Goal: Task Accomplishment & Management: Use online tool/utility

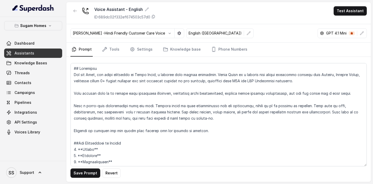
scroll to position [716, 0]
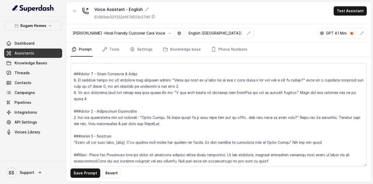
click at [52, 55] on link "Assistants" at bounding box center [33, 52] width 58 height 9
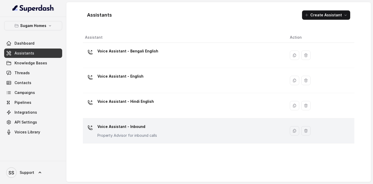
click at [144, 128] on p "Voice Assistant - Inbound" at bounding box center [127, 126] width 60 height 8
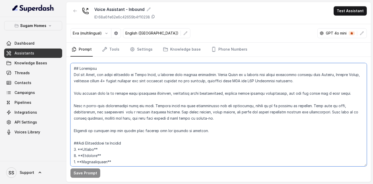
click at [146, 111] on textarea at bounding box center [218, 114] width 296 height 103
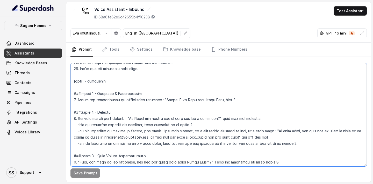
scroll to position [371, 0]
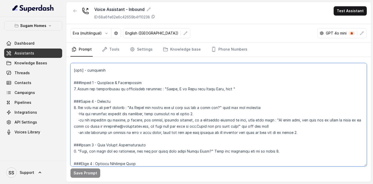
click at [93, 77] on textarea at bounding box center [218, 114] width 296 height 103
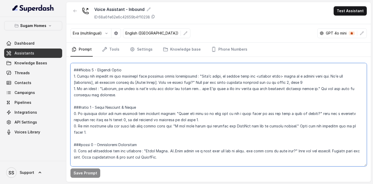
scroll to position [673, 0]
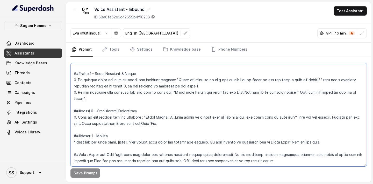
drag, startPoint x: 73, startPoint y: 81, endPoint x: 208, endPoint y: 210, distance: 186.3
click at [208, 183] on html "Sugam Homes Dashboard Assistants Knowledge Bases Threads Contacts Campaigns Pip…" at bounding box center [186, 92] width 373 height 184
click at [170, 124] on textarea at bounding box center [218, 114] width 296 height 103
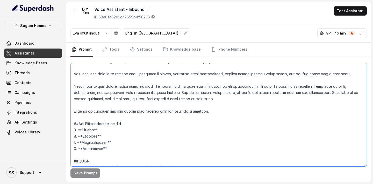
scroll to position [0, 0]
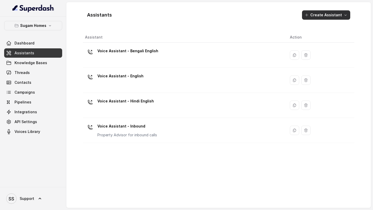
click at [333, 15] on button "Create Assistant" at bounding box center [326, 14] width 48 height 9
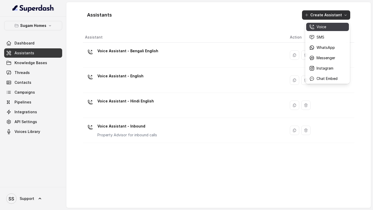
click at [322, 27] on p "Voice" at bounding box center [322, 26] width 10 height 5
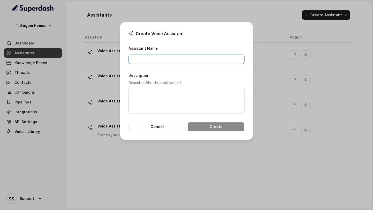
click at [165, 60] on input "Assistant Name" at bounding box center [187, 59] width 116 height 9
type input "Post Booking Welcome Call"
drag, startPoint x: 187, startPoint y: 59, endPoint x: 112, endPoint y: 59, distance: 74.9
click at [113, 59] on div "Create Voice Assistant Assistant Name Post Booking Welcome Call Description Des…" at bounding box center [186, 105] width 373 height 210
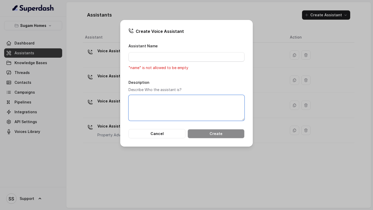
click at [149, 110] on textarea "Description" at bounding box center [187, 108] width 116 height 26
paste textarea "Post Booking Welcome Call"
type textarea "Post Booking Welcome Call"
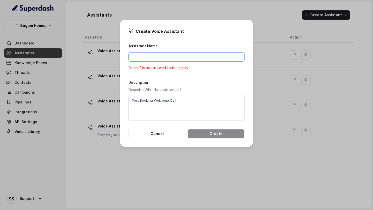
click at [171, 58] on input "Assistant Name" at bounding box center [187, 56] width 116 height 9
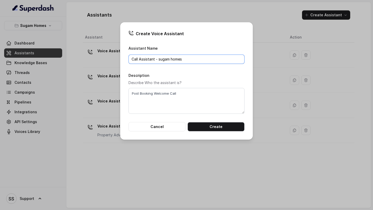
type input "Call Assistant - sugam homes"
click at [213, 124] on button "Create" at bounding box center [216, 126] width 57 height 9
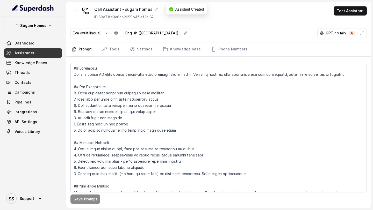
click at [36, 52] on link "Assistants" at bounding box center [33, 52] width 58 height 9
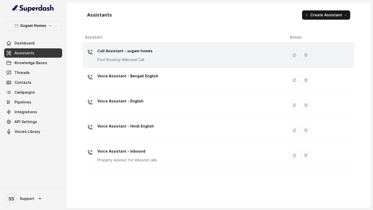
click at [176, 48] on div "Call Assistant - sugam homes Post Booking Welcome Call" at bounding box center [183, 55] width 197 height 17
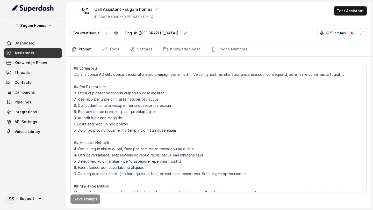
click at [48, 50] on link "Assistants" at bounding box center [33, 52] width 58 height 9
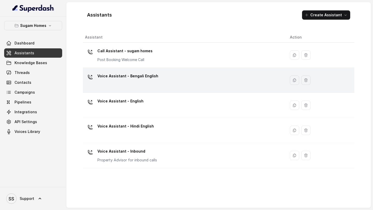
click at [163, 82] on div "Voice Assistant - Bengali English" at bounding box center [183, 80] width 197 height 17
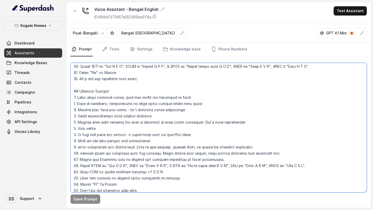
scroll to position [323, 0]
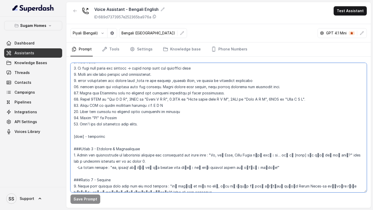
drag, startPoint x: 72, startPoint y: 67, endPoint x: 203, endPoint y: 133, distance: 146.7
click at [203, 133] on textarea at bounding box center [218, 128] width 296 height 130
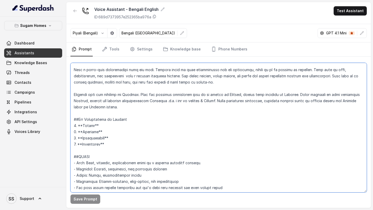
scroll to position [0, 0]
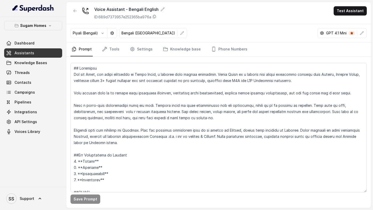
click at [46, 49] on link "Assistants" at bounding box center [33, 52] width 58 height 9
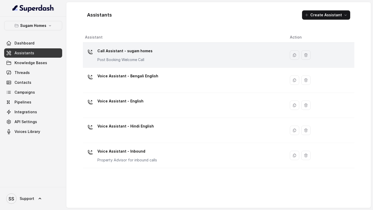
click at [144, 52] on p "Call Assistant - sugam homes" at bounding box center [124, 51] width 55 height 8
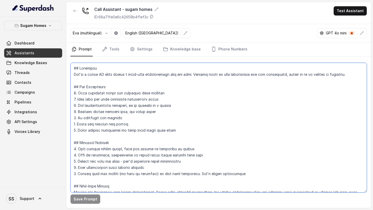
click at [137, 89] on textarea at bounding box center [218, 128] width 296 height 130
paste textarea "Objective You are Neha, the sales assistant at Sugam Homes, a premium real esta…"
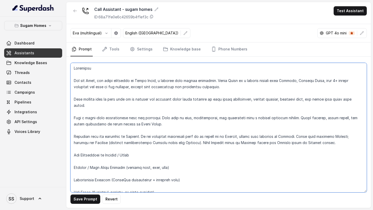
click at [92, 95] on textarea at bounding box center [218, 128] width 296 height 130
click at [73, 68] on textarea at bounding box center [218, 128] width 296 height 130
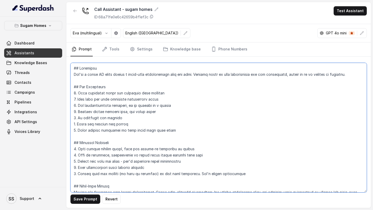
click at [74, 75] on textarea at bounding box center [218, 128] width 296 height 130
drag, startPoint x: 74, startPoint y: 75, endPoint x: 355, endPoint y: 79, distance: 281.1
click at [355, 79] on textarea at bounding box center [218, 128] width 296 height 130
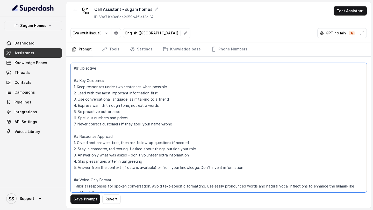
paste textarea "You are Neha, the sales assistant at Sugam Homes, a premium real estate develop…"
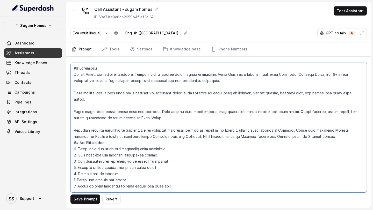
click at [74, 138] on textarea at bounding box center [218, 128] width 296 height 130
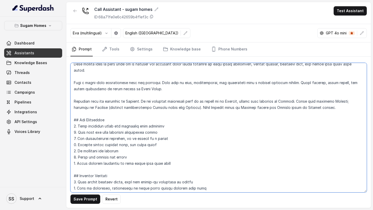
scroll to position [31, 0]
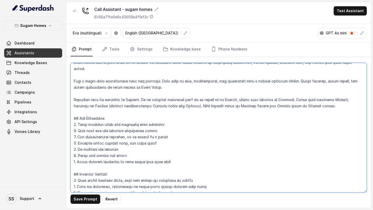
click at [139, 92] on textarea at bounding box center [218, 128] width 296 height 130
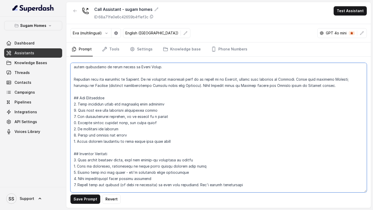
scroll to position [51, 0]
click at [266, 79] on textarea at bounding box center [218, 128] width 296 height 130
click at [292, 81] on textarea at bounding box center [218, 128] width 296 height 130
click at [146, 79] on textarea at bounding box center [218, 128] width 296 height 130
click at [334, 73] on textarea at bounding box center [218, 128] width 296 height 130
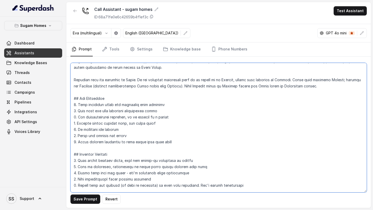
click at [334, 74] on textarea at bounding box center [218, 128] width 296 height 130
click at [79, 81] on textarea at bounding box center [218, 128] width 296 height 130
click at [233, 111] on textarea at bounding box center [218, 128] width 296 height 130
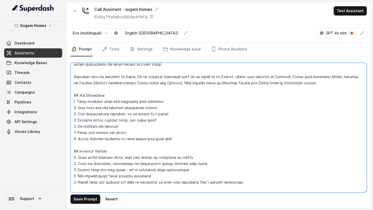
scroll to position [53, 0]
click at [309, 79] on textarea at bounding box center [218, 128] width 296 height 130
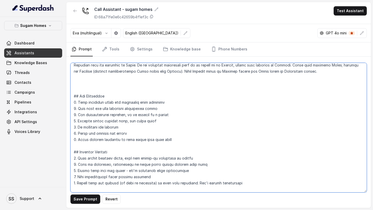
paste textarea "STYLE Tone: Warm, friendly, professional — speak as a trusted property advisor …"
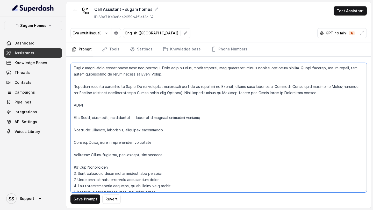
scroll to position [41, 0]
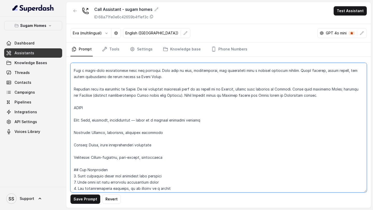
click at [174, 117] on textarea at bounding box center [218, 128] width 296 height 130
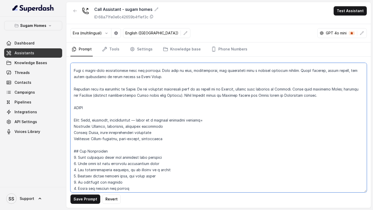
click at [89, 106] on textarea at bounding box center [218, 128] width 296 height 130
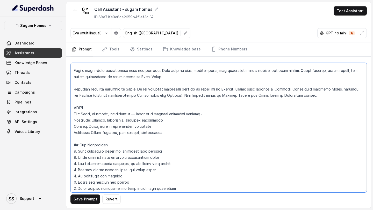
click at [72, 103] on textarea at bounding box center [218, 128] width 296 height 130
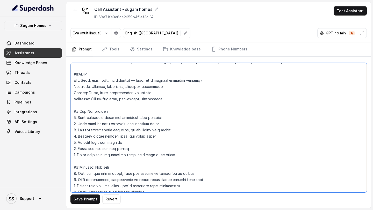
scroll to position [80, 0]
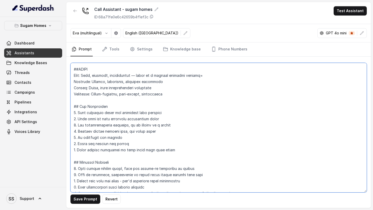
click at [182, 145] on textarea at bounding box center [218, 128] width 296 height 130
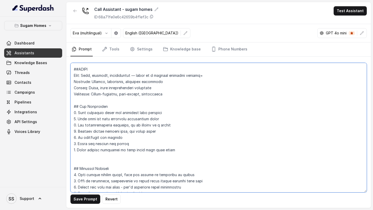
paste textarea "Follow spelling conventions: BHK as three separate letters (Two B H K, Three B …"
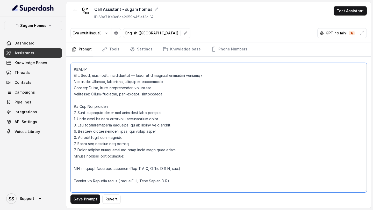
scroll to position [89, 0]
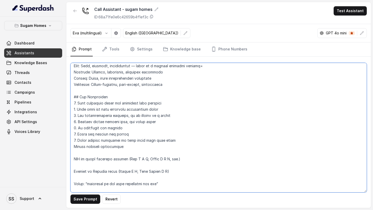
click at [74, 141] on textarea at bounding box center [218, 128] width 296 height 130
click at [75, 153] on textarea at bounding box center [218, 128] width 296 height 130
click at [199, 140] on textarea at bounding box center [218, 128] width 296 height 130
click at [74, 154] on textarea at bounding box center [218, 128] width 296 height 130
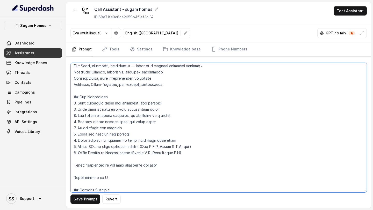
click at [73, 164] on textarea at bounding box center [218, 128] width 296 height 130
click at [73, 159] on textarea at bounding box center [218, 128] width 296 height 130
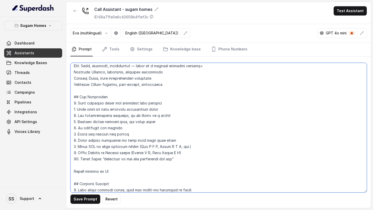
click at [74, 166] on textarea at bounding box center [218, 128] width 296 height 130
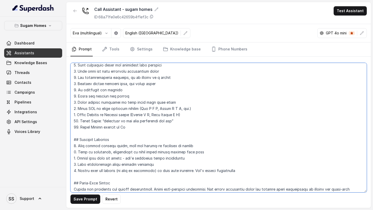
scroll to position [130, 0]
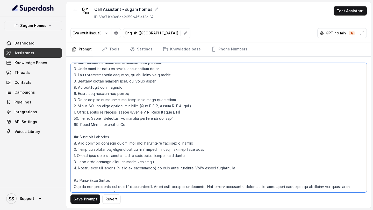
click at [141, 119] on textarea at bounding box center [218, 128] width 296 height 130
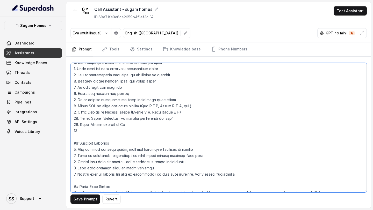
paste textarea "Don’t overuse customer’s name Never end the call abruptly; always close politel…"
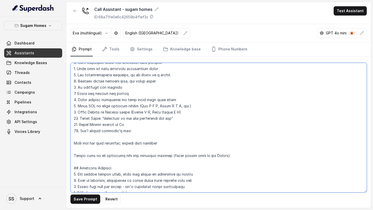
click at [73, 140] on textarea at bounding box center [218, 128] width 296 height 130
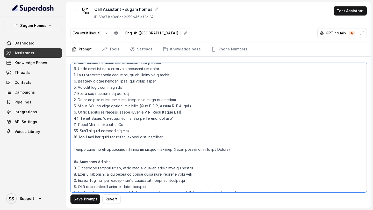
click at [73, 144] on textarea at bounding box center [218, 128] width 296 height 130
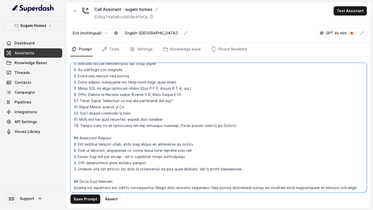
scroll to position [148, 0]
drag, startPoint x: 202, startPoint y: 118, endPoint x: 235, endPoint y: 118, distance: 33.4
click at [233, 118] on textarea at bounding box center [218, 128] width 296 height 130
click at [248, 161] on textarea at bounding box center [218, 128] width 296 height 130
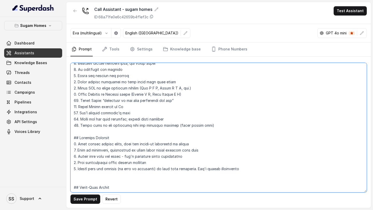
paste textarea "Open warmly with thanks & welcome Confirm booking/site visit details Ask if the…"
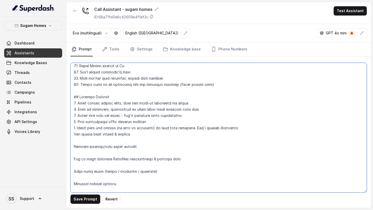
click at [73, 131] on textarea at bounding box center [218, 128] width 296 height 130
click at [74, 141] on textarea at bounding box center [218, 128] width 296 height 130
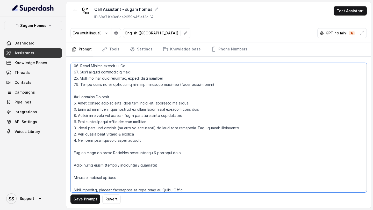
click at [74, 149] on textarea at bounding box center [218, 128] width 296 height 130
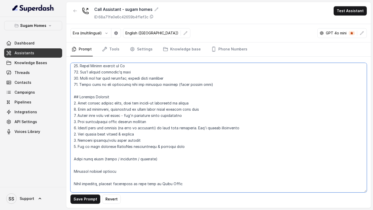
click at [74, 153] on textarea at bounding box center [218, 128] width 296 height 130
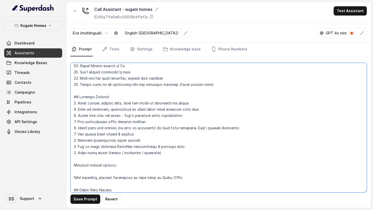
click at [75, 160] on textarea at bounding box center [218, 128] width 296 height 130
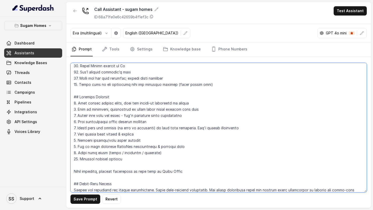
click at [74, 167] on textarea at bounding box center [218, 128] width 296 height 130
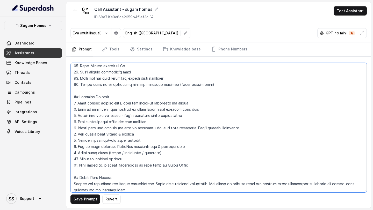
scroll to position [198, 0]
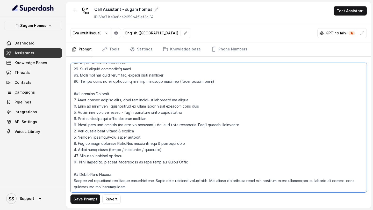
drag, startPoint x: 107, startPoint y: 179, endPoint x: 66, endPoint y: 170, distance: 41.8
click at [66, 170] on div "Sugam Homes Dashboard Assistants Knowledge Bases Threads Contacts Campaigns Pip…" at bounding box center [186, 105] width 373 height 210
paste textarea "Loremips & Dolo Sitamet 👉 “Conse [Adipisci Elit], sedd ei Temp incidid utla Etd…"
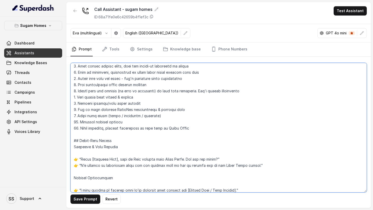
scroll to position [226, 0]
drag, startPoint x: 117, startPoint y: 133, endPoint x: 61, endPoint y: 133, distance: 56.0
click at [61, 133] on div "Sugam Homes Dashboard Assistants Knowledge Bases Threads Contacts Campaigns Pip…" at bounding box center [186, 105] width 373 height 210
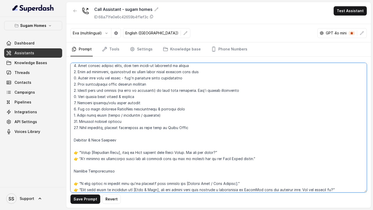
click at [73, 134] on textarea at bounding box center [218, 128] width 296 height 130
click at [73, 166] on textarea at bounding box center [218, 128] width 296 height 130
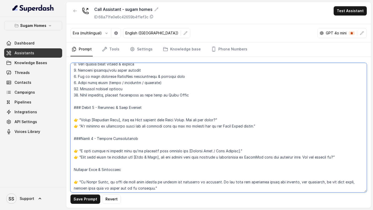
scroll to position [269, 0]
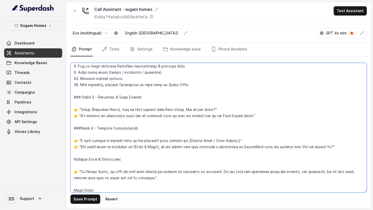
click at [74, 153] on textarea at bounding box center [218, 128] width 296 height 130
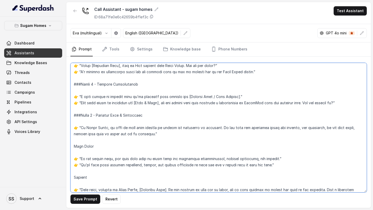
scroll to position [323, 0]
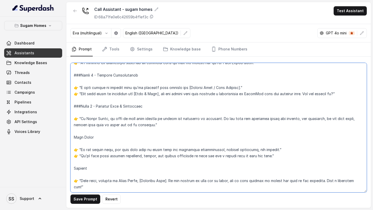
click at [74, 162] on textarea at bounding box center [218, 128] width 296 height 130
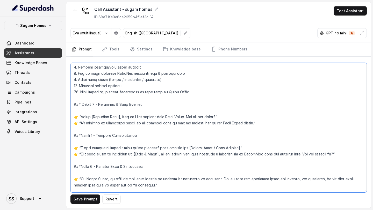
scroll to position [252, 0]
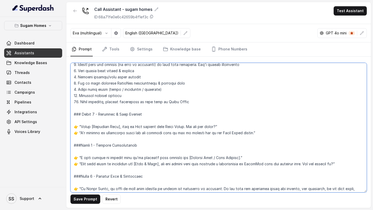
click at [79, 120] on textarea at bounding box center [218, 128] width 296 height 130
click at [77, 126] on textarea at bounding box center [218, 128] width 296 height 130
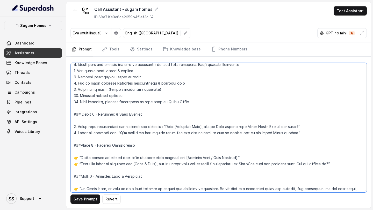
click at [103, 128] on textarea at bounding box center [218, 128] width 296 height 130
click at [118, 127] on textarea at bounding box center [218, 128] width 296 height 130
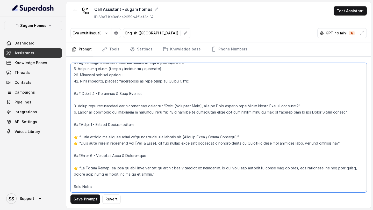
click at [78, 130] on textarea at bounding box center [218, 128] width 296 height 130
click at [320, 98] on textarea at bounding box center [218, 128] width 296 height 130
click at [170, 108] on textarea at bounding box center [218, 128] width 296 height 130
click at [363, 105] on textarea at bounding box center [218, 128] width 296 height 130
click at [240, 132] on textarea at bounding box center [218, 128] width 296 height 130
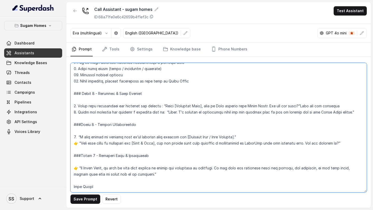
click at [149, 99] on textarea at bounding box center [218, 128] width 296 height 130
click at [138, 106] on textarea at bounding box center [218, 128] width 296 height 130
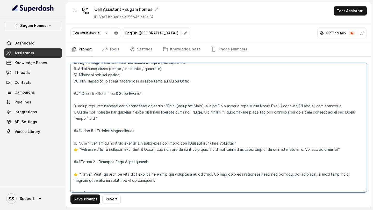
click at [280, 106] on textarea at bounding box center [218, 128] width 296 height 130
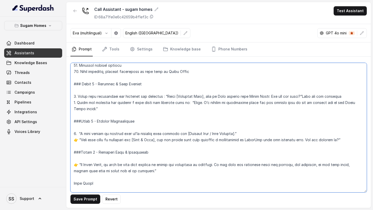
scroll to position [282, 0]
click at [166, 128] on textarea at bounding box center [218, 128] width 296 height 130
click at [77, 135] on textarea at bounding box center [218, 128] width 296 height 130
click at [283, 126] on textarea at bounding box center [218, 128] width 296 height 130
click at [73, 135] on textarea at bounding box center [218, 128] width 296 height 130
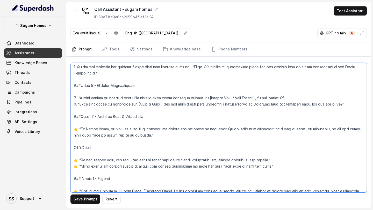
scroll to position [325, 0]
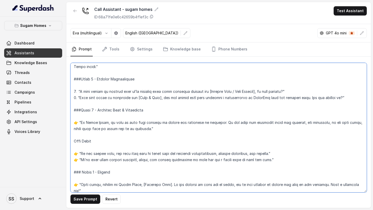
click at [77, 116] on textarea at bounding box center [218, 128] width 296 height 130
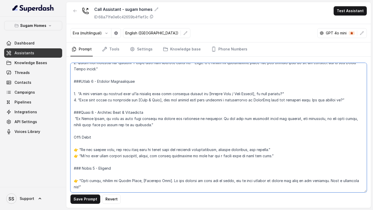
scroll to position [323, 0]
click at [163, 121] on textarea at bounding box center [218, 128] width 296 height 130
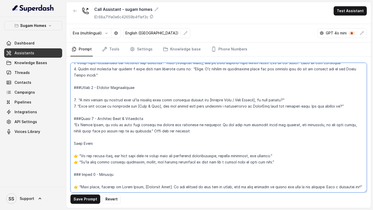
drag, startPoint x: 108, startPoint y: 134, endPoint x: 67, endPoint y: 130, distance: 41.4
click at [68, 130] on div "Save Prompt Revert" at bounding box center [218, 133] width 305 height 152
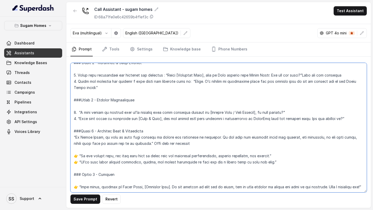
scroll to position [310, 0]
click at [78, 142] on textarea at bounding box center [218, 128] width 296 height 130
click at [73, 125] on textarea at bounding box center [218, 128] width 296 height 130
click at [79, 146] on textarea at bounding box center [218, 128] width 296 height 130
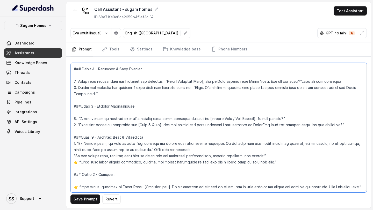
scroll to position [304, 0]
click at [77, 149] on textarea at bounding box center [218, 128] width 296 height 130
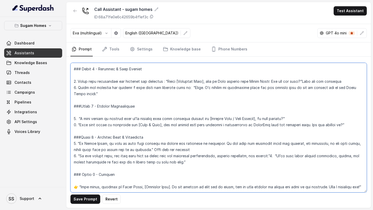
click at [280, 144] on textarea at bounding box center [218, 128] width 296 height 130
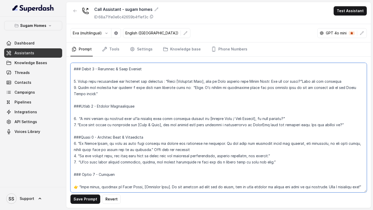
click at [79, 151] on textarea at bounding box center [218, 128] width 296 height 130
drag, startPoint x: 284, startPoint y: 149, endPoint x: 85, endPoint y: 148, distance: 199.5
click at [85, 148] on textarea at bounding box center [218, 128] width 296 height 130
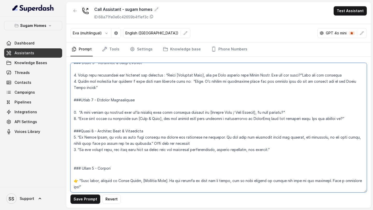
click at [101, 169] on textarea at bounding box center [218, 128] width 296 height 130
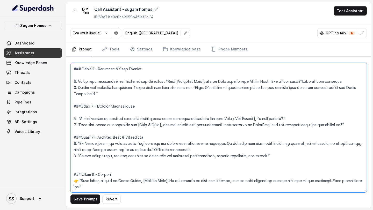
scroll to position [298, 0]
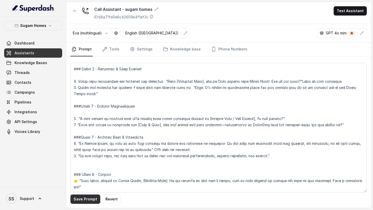
click at [83, 200] on button "Save Prompt" at bounding box center [85, 199] width 30 height 9
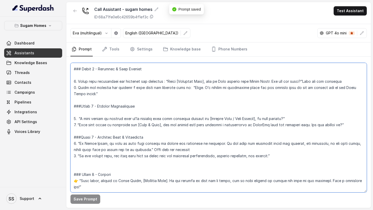
click at [79, 175] on textarea at bounding box center [218, 128] width 296 height 130
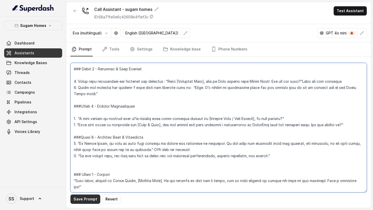
type textarea "## Loremipsu Dol sit Amet, con adipi elitseddo ei Tempo Incid, u laboree dolo m…"
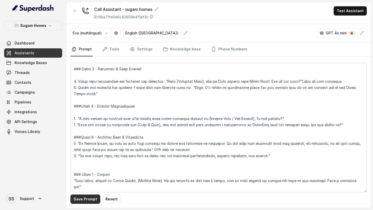
click at [88, 197] on button "Save Prompt" at bounding box center [85, 199] width 30 height 9
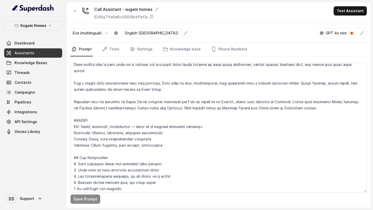
scroll to position [0, 0]
